Goal: Find specific page/section: Find specific page/section

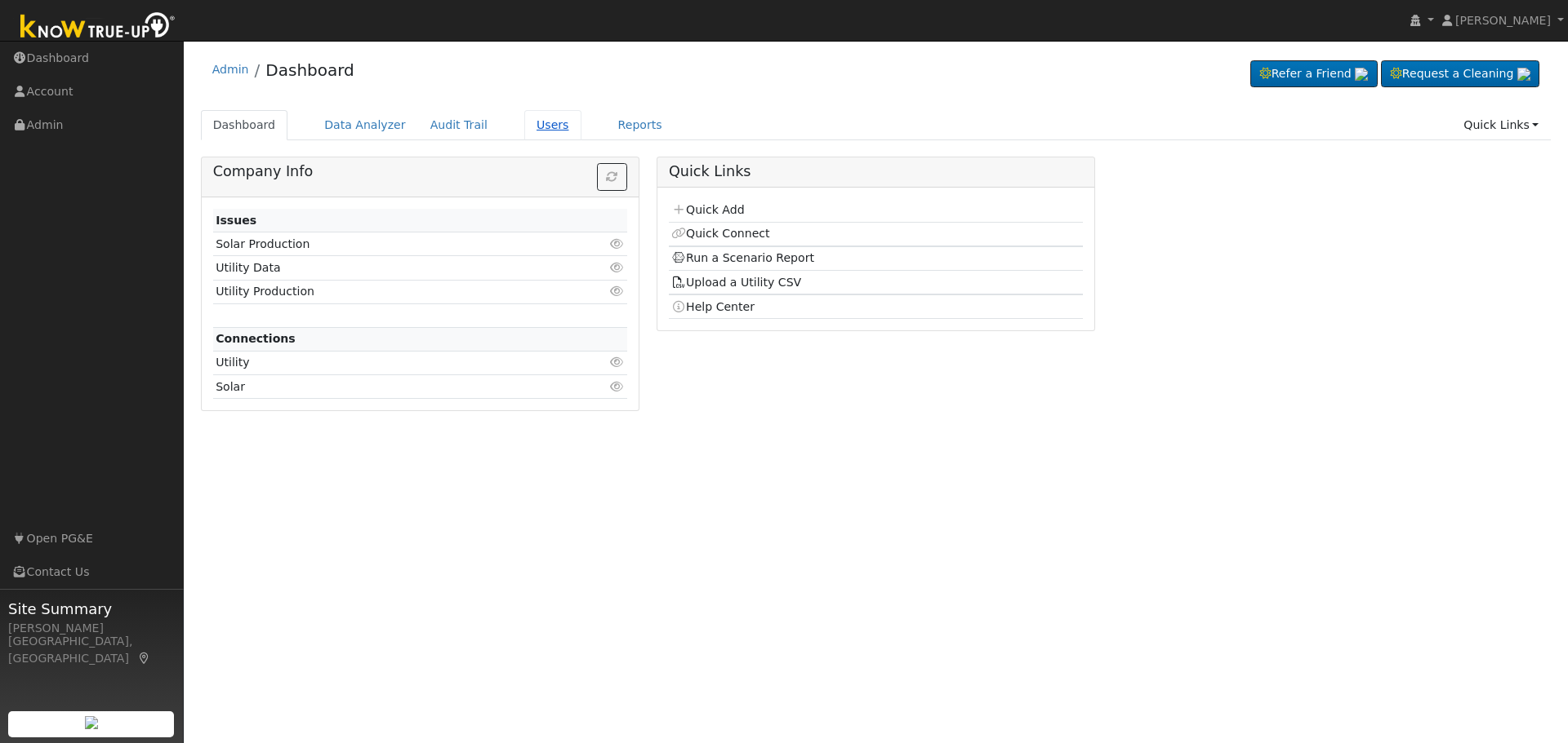
click at [524, 127] on link "Users" at bounding box center [552, 125] width 57 height 30
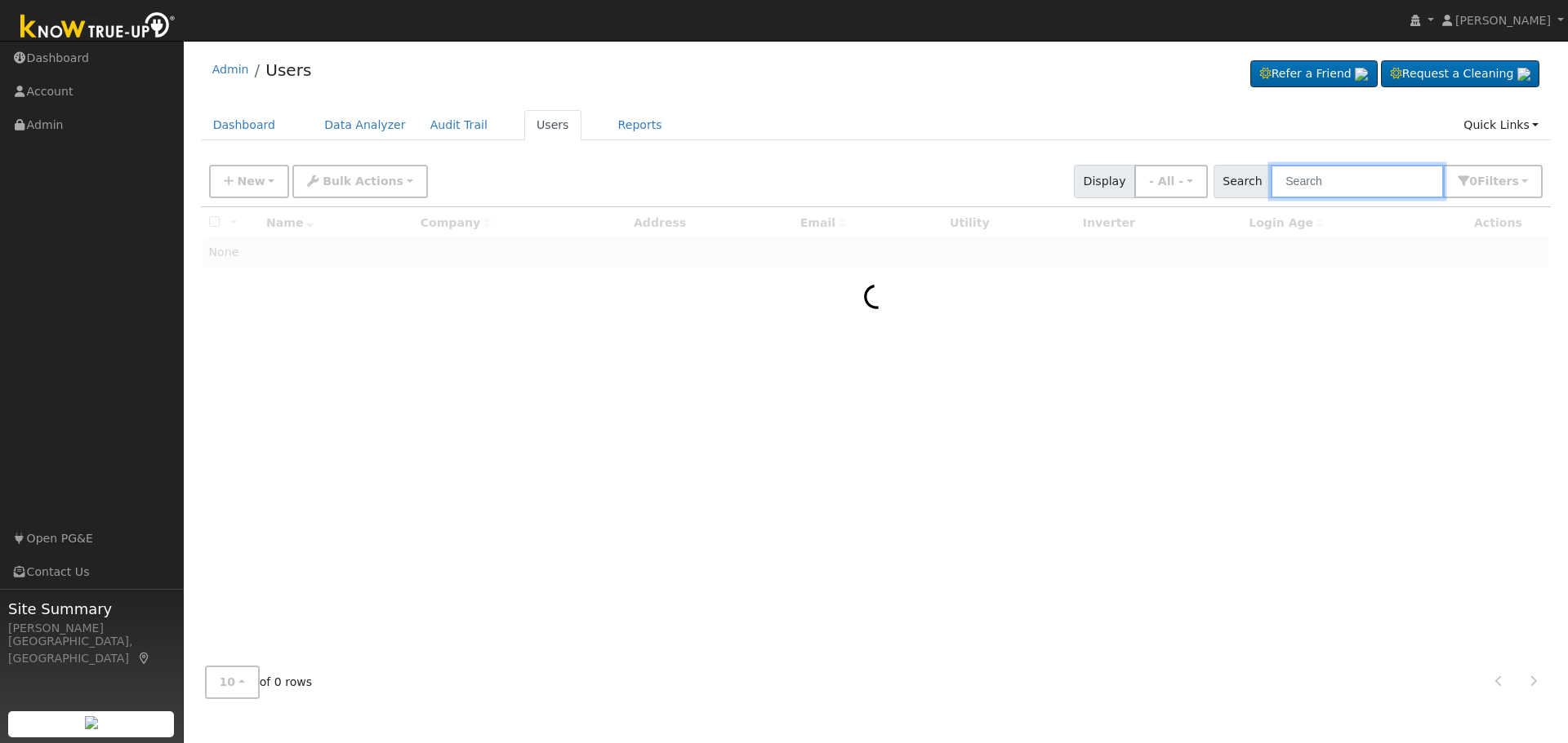
click at [1339, 182] on input "text" at bounding box center [1357, 182] width 173 height 34
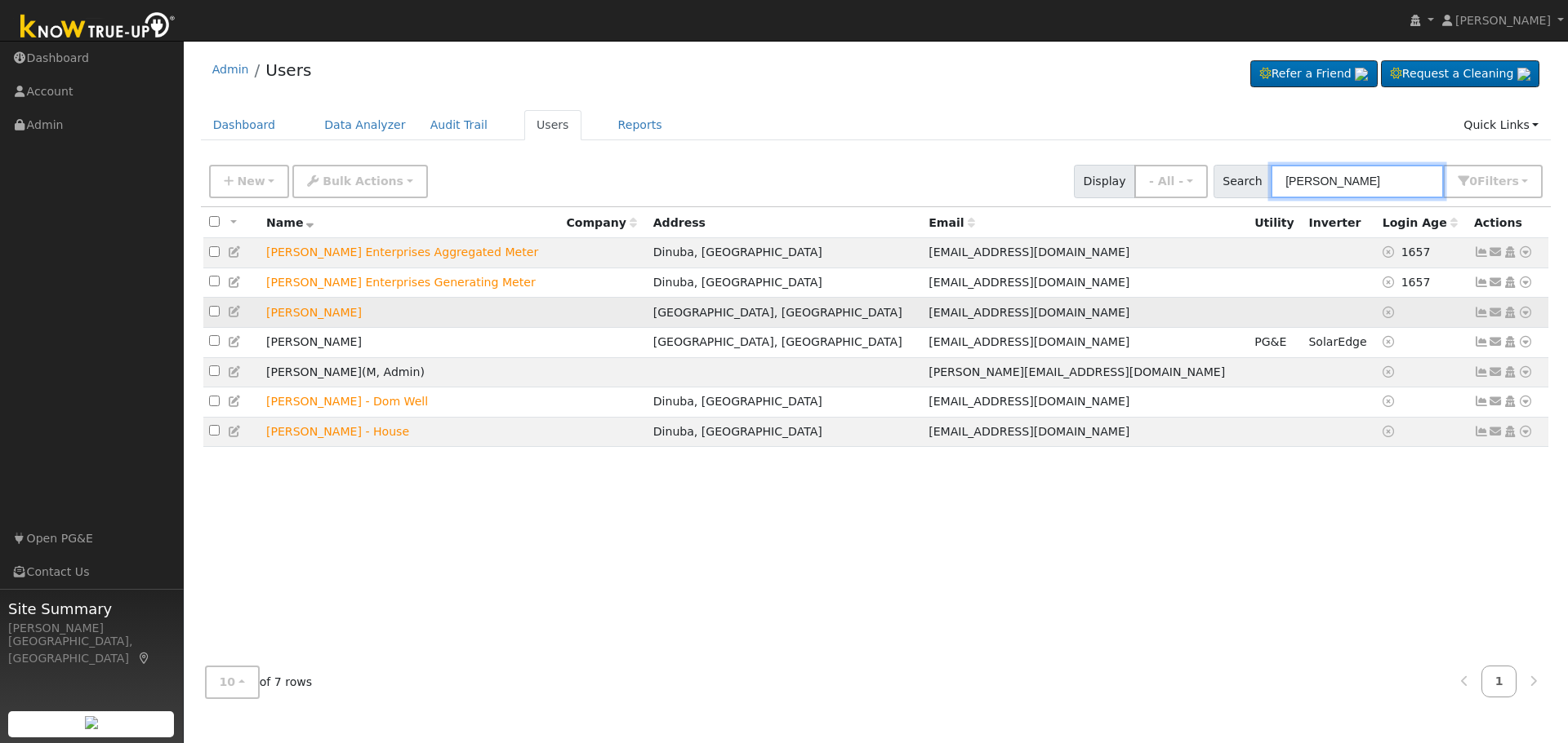
type input "penner"
click at [1524, 315] on icon at bounding box center [1525, 312] width 15 height 11
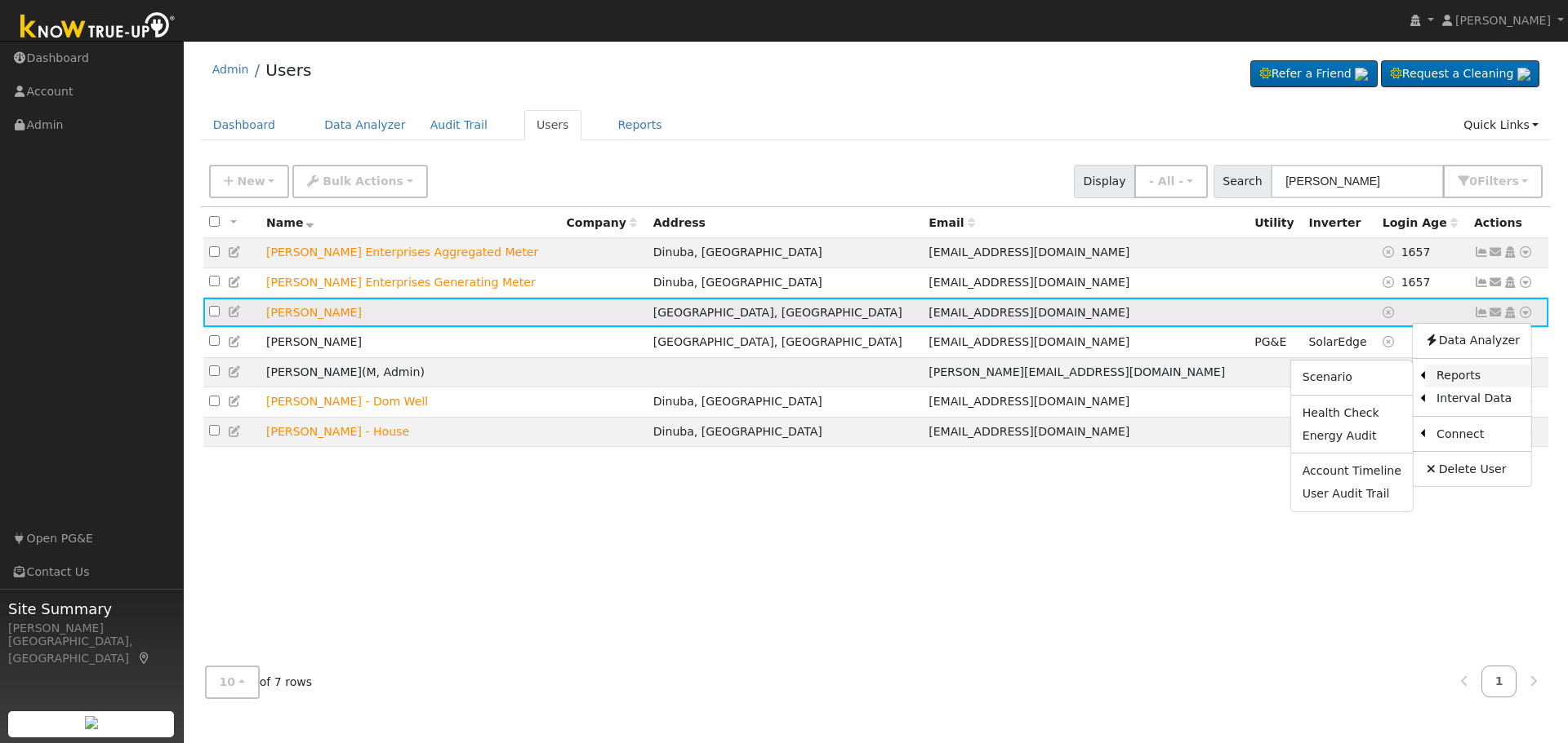
click at [1457, 381] on link "Reports" at bounding box center [1478, 376] width 106 height 23
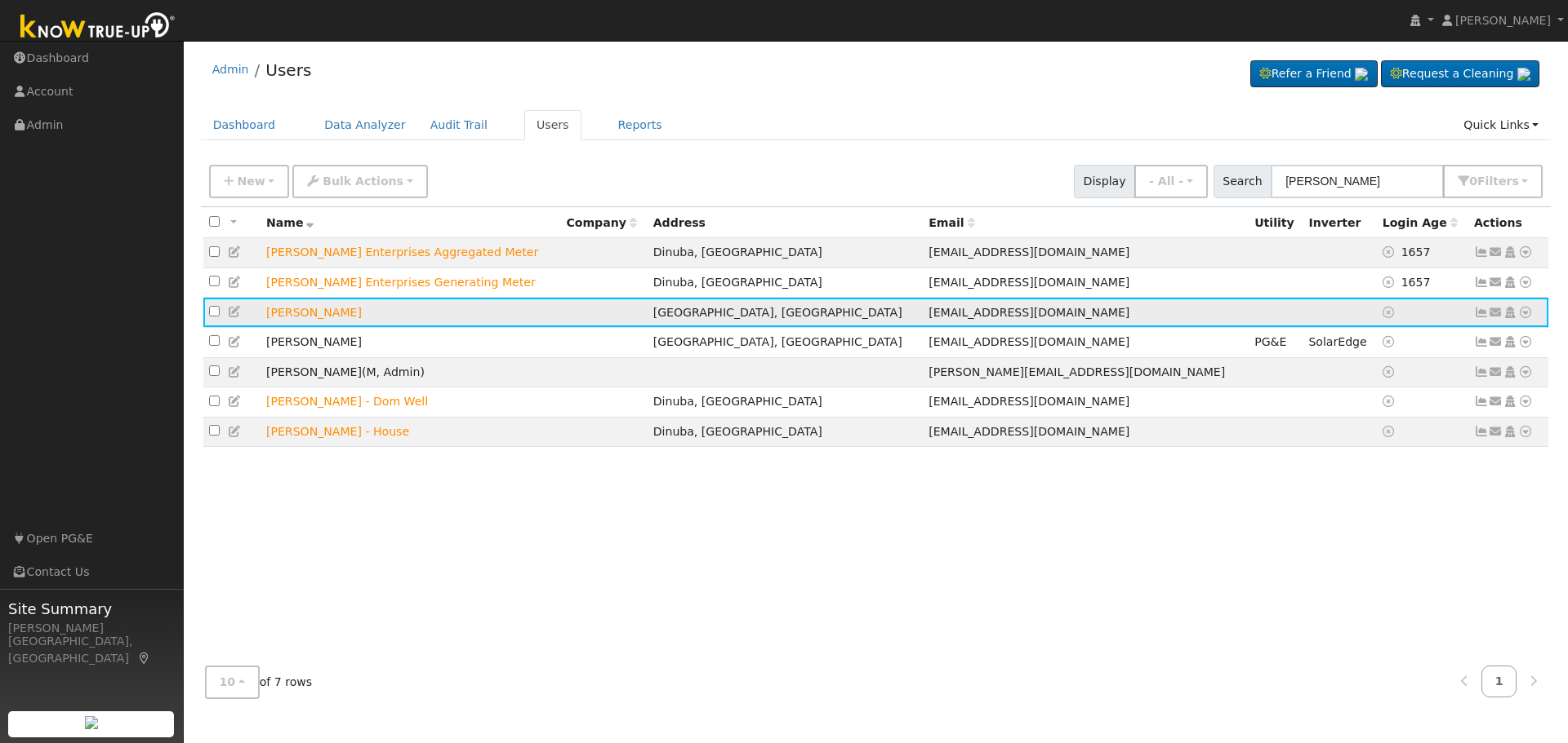
click at [1526, 318] on icon at bounding box center [1525, 312] width 15 height 11
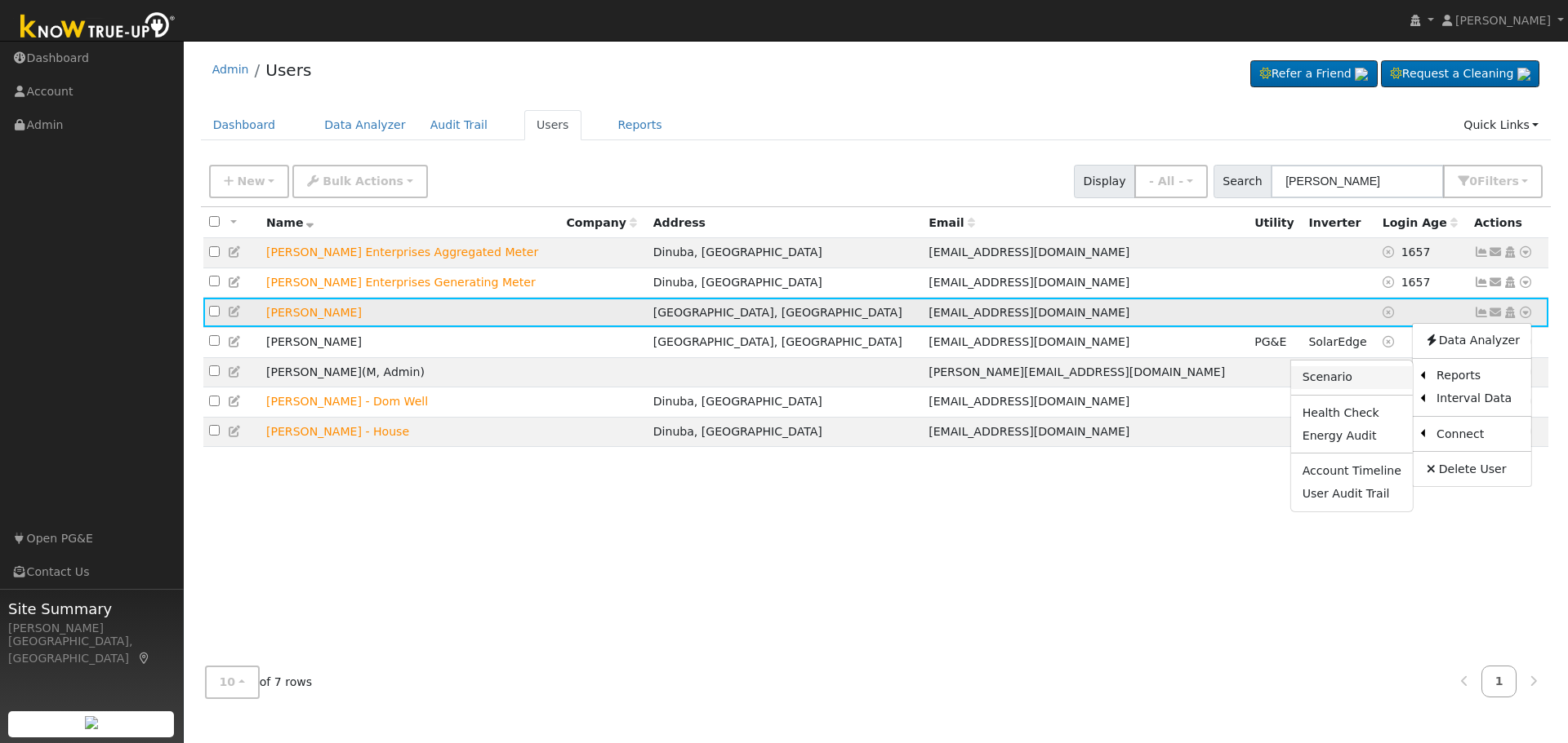
click at [1351, 380] on link "Scenario" at bounding box center [1352, 378] width 121 height 23
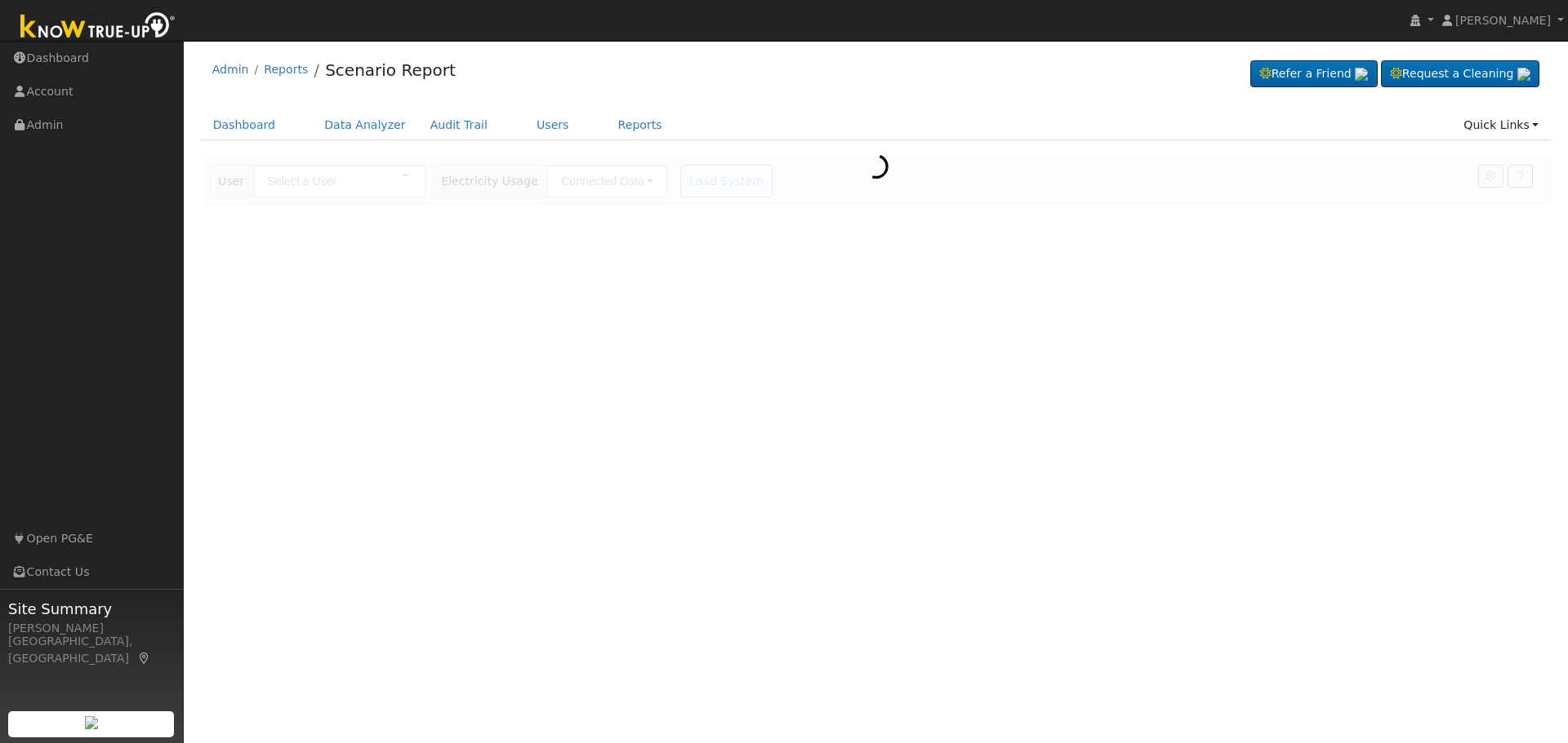
type input "[PERSON_NAME]"
